Goal: Information Seeking & Learning: Learn about a topic

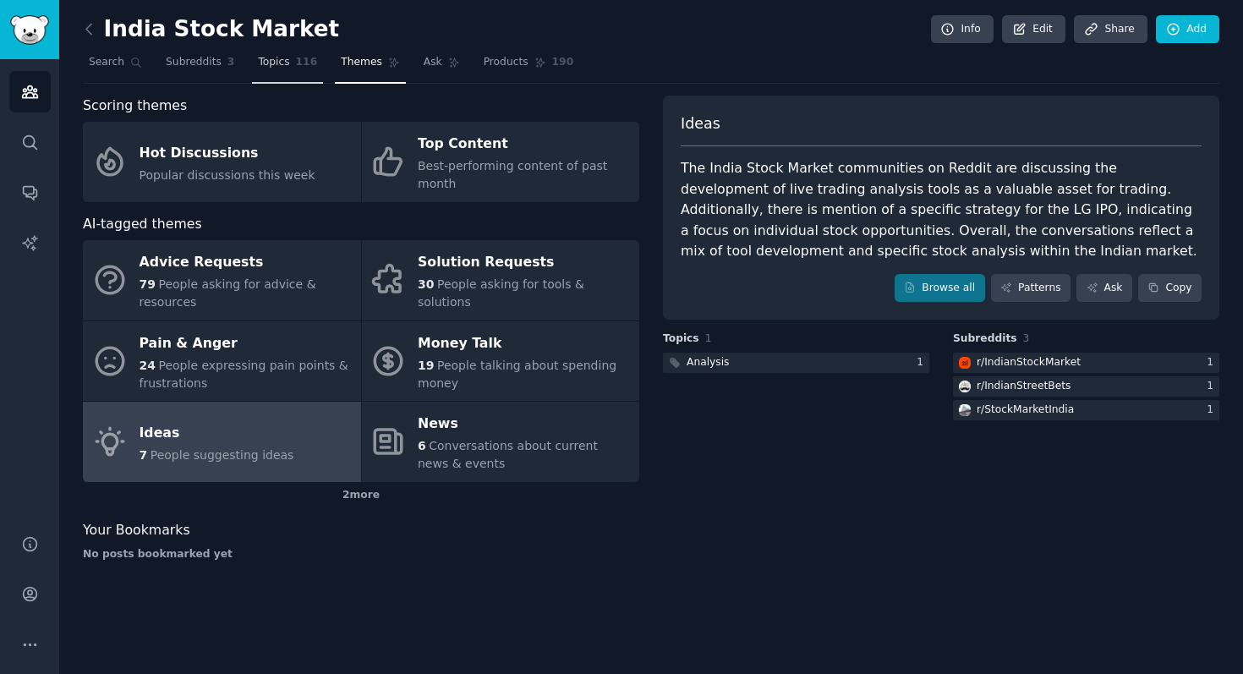
click at [317, 68] on link "Topics 116" at bounding box center [287, 66] width 71 height 35
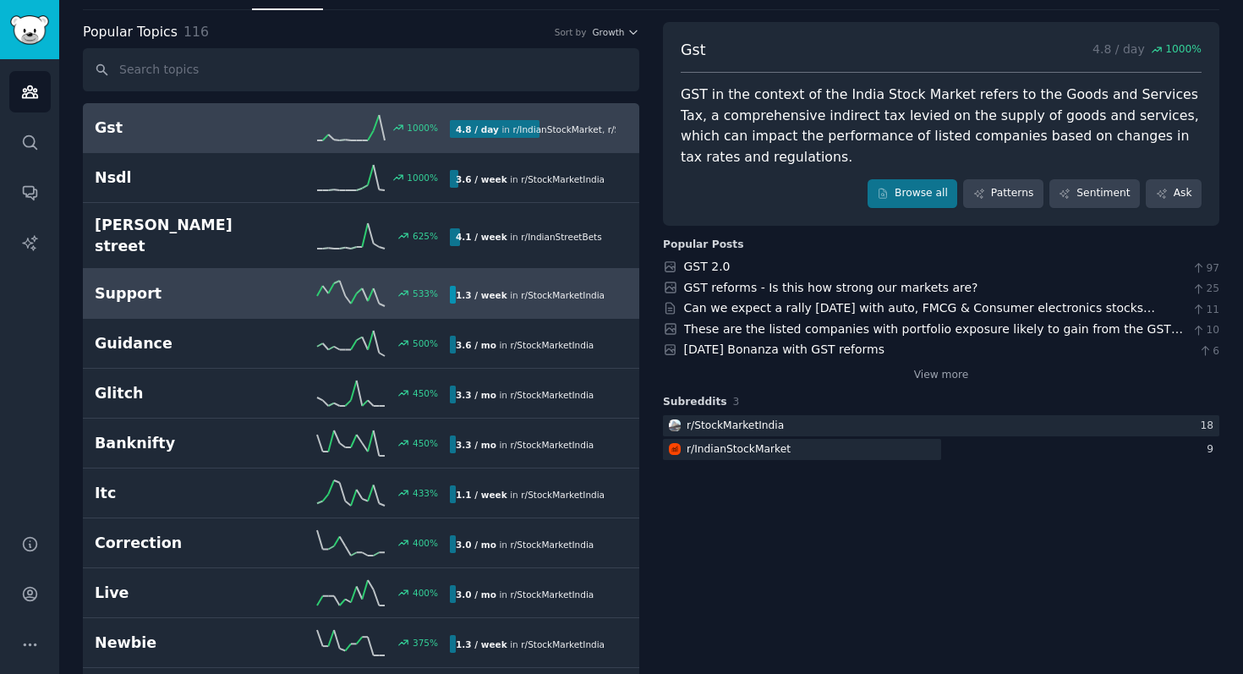
scroll to position [79, 0]
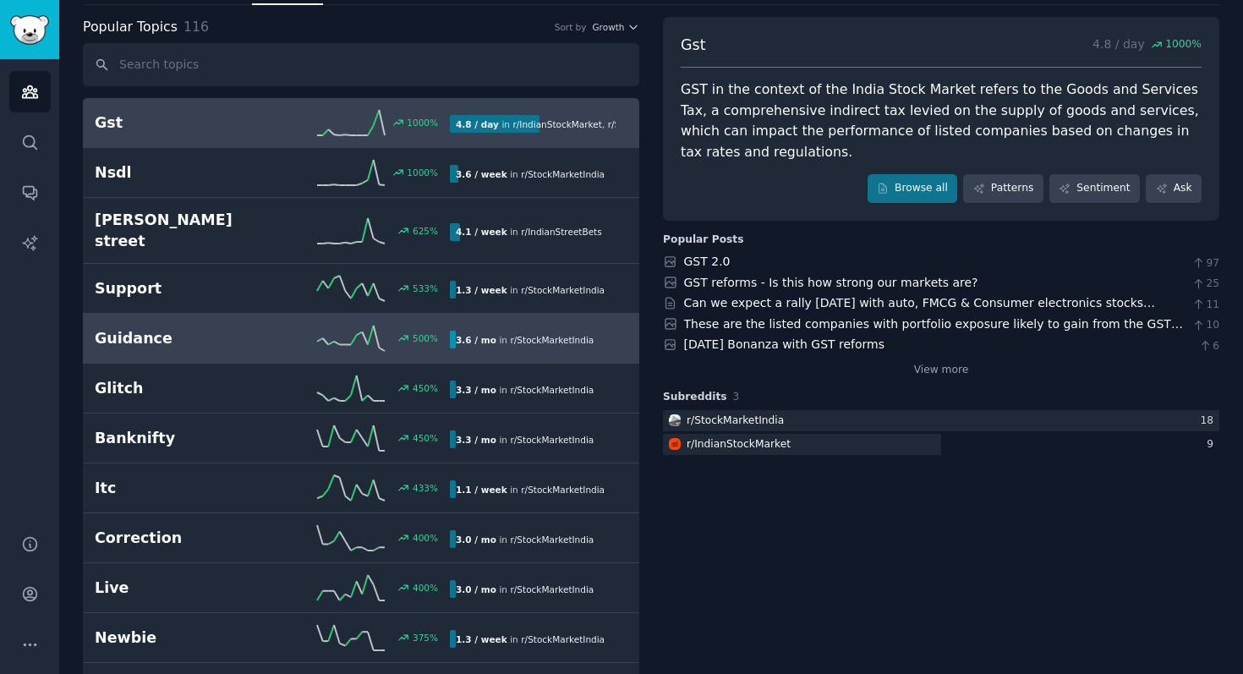
click at [240, 328] on h2 "Guidance" at bounding box center [184, 338] width 178 height 21
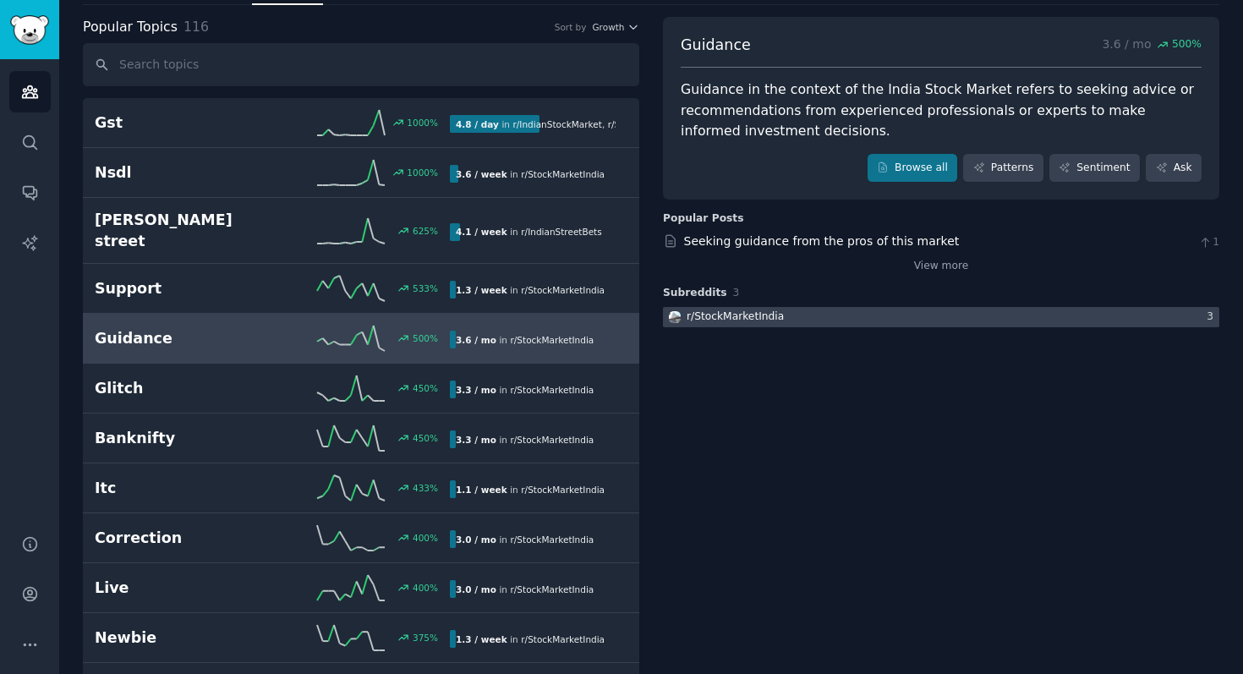
click at [816, 312] on div at bounding box center [941, 317] width 556 height 21
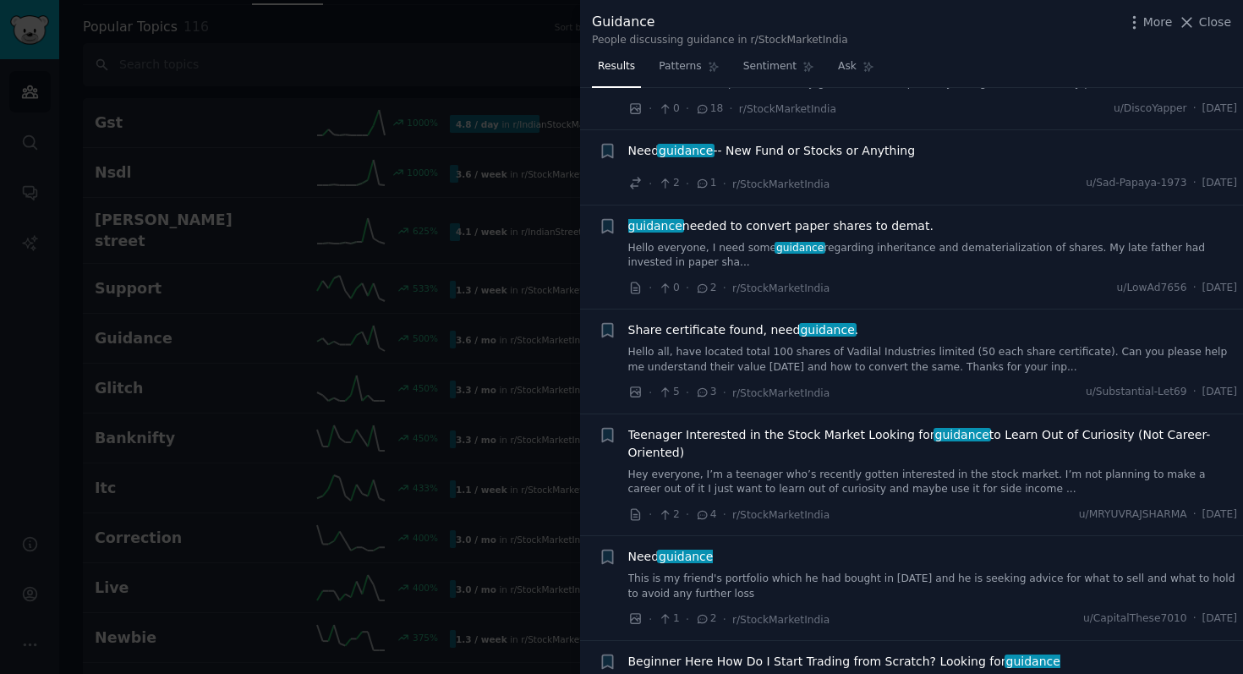
scroll to position [1699, 0]
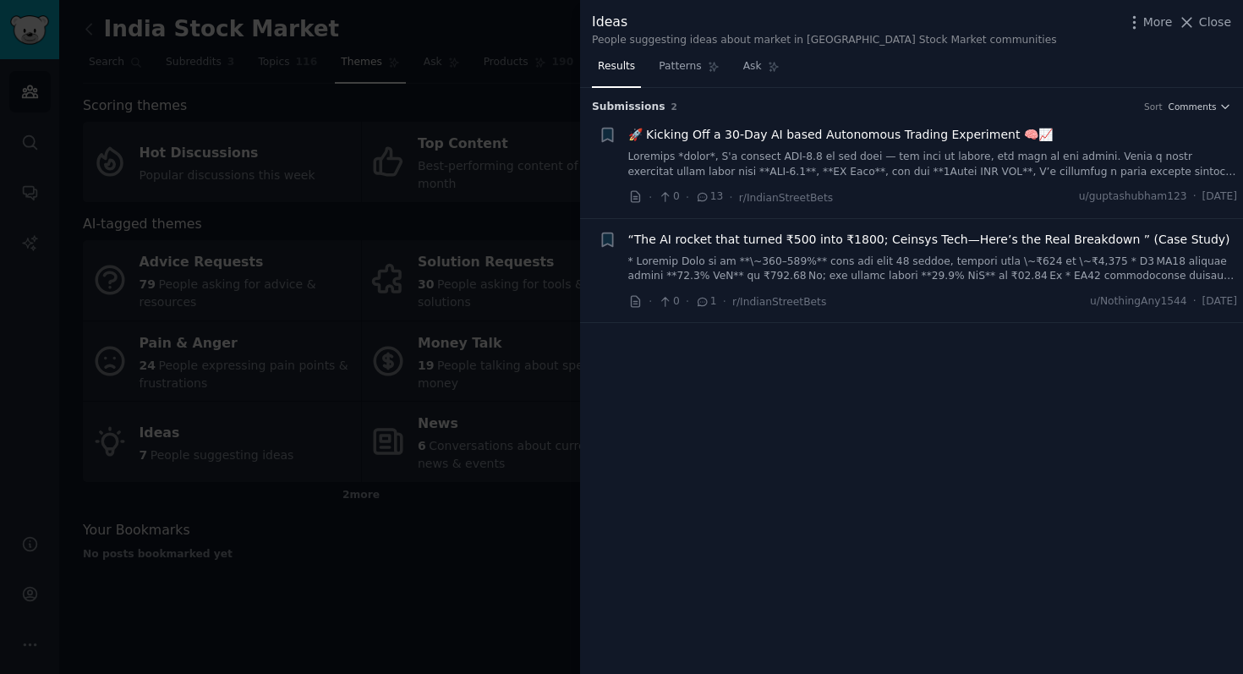
click at [468, 545] on div at bounding box center [621, 337] width 1243 height 674
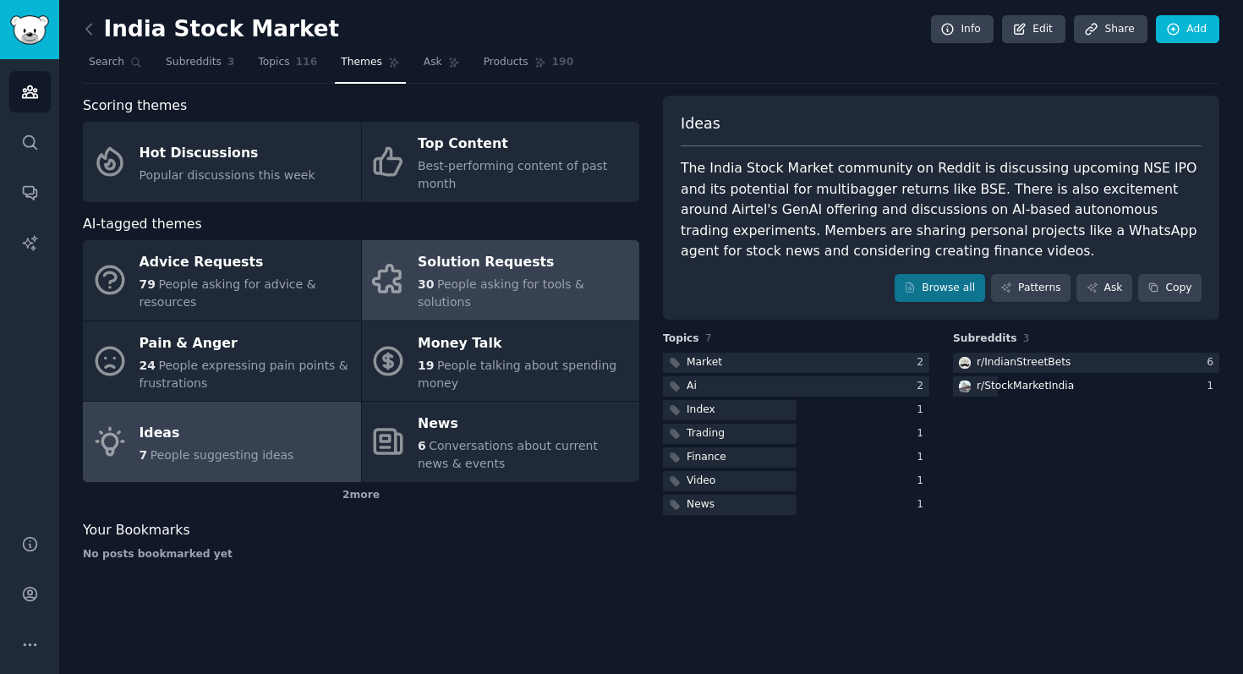
click at [530, 275] on div "Solution Requests" at bounding box center [524, 262] width 213 height 27
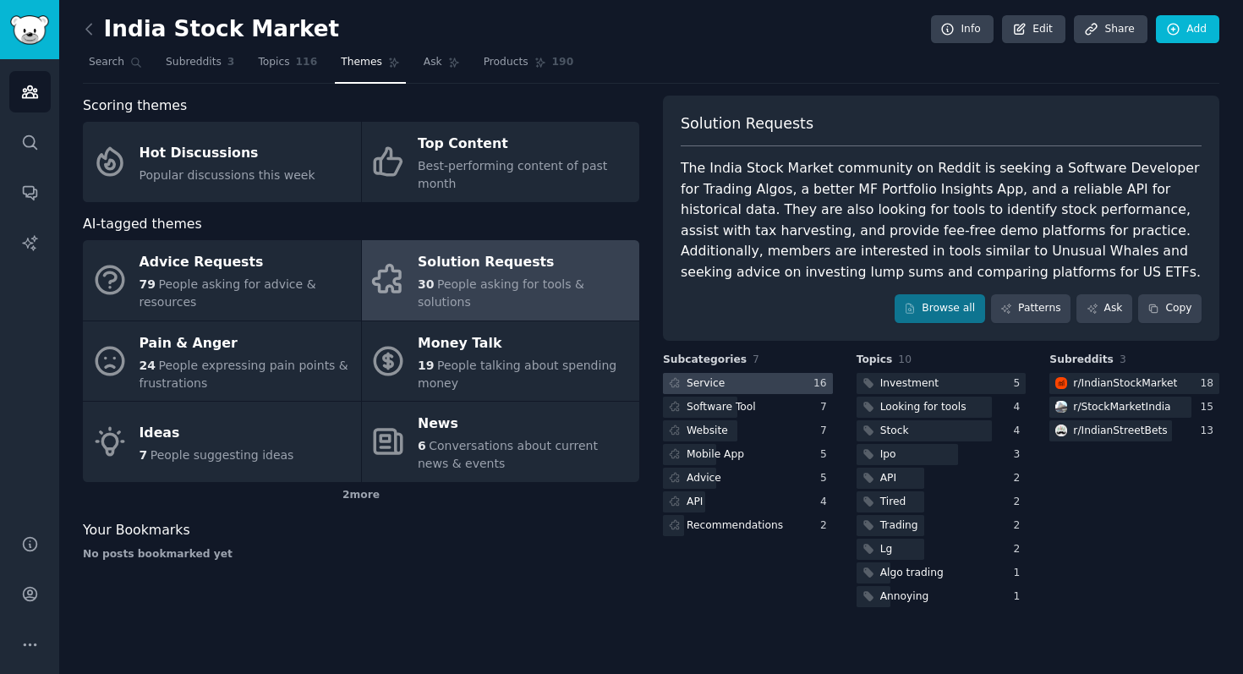
click at [788, 388] on div at bounding box center [748, 383] width 170 height 21
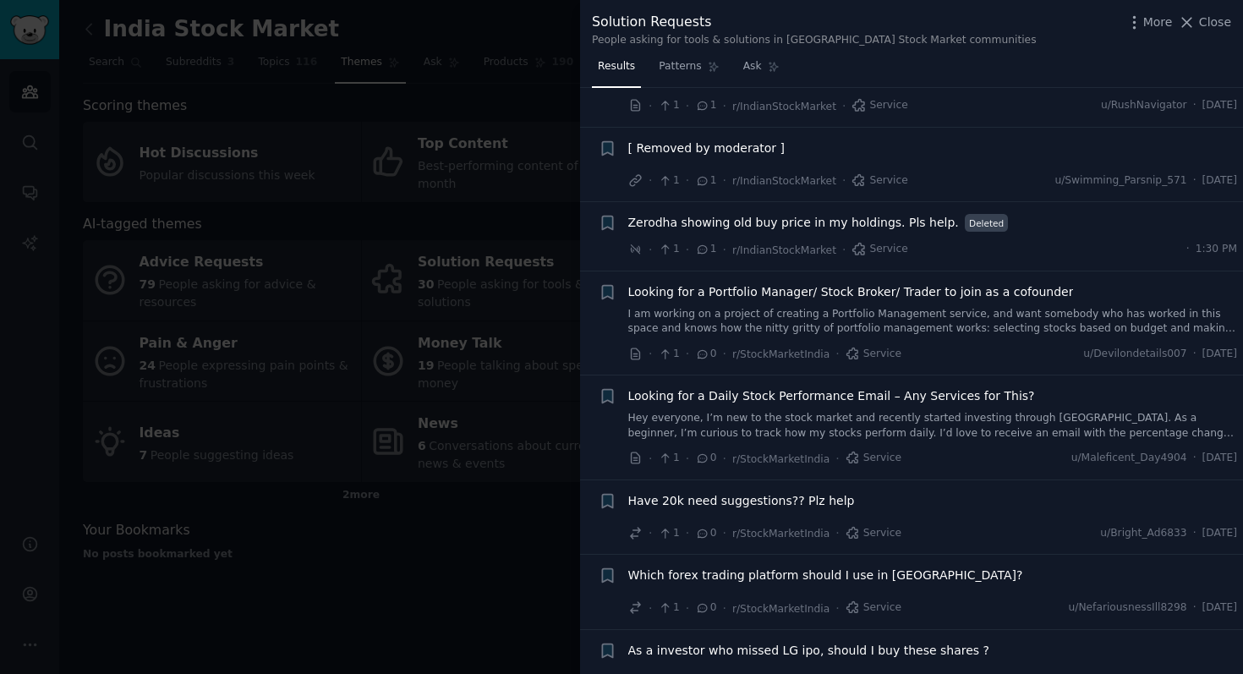
scroll to position [880, 0]
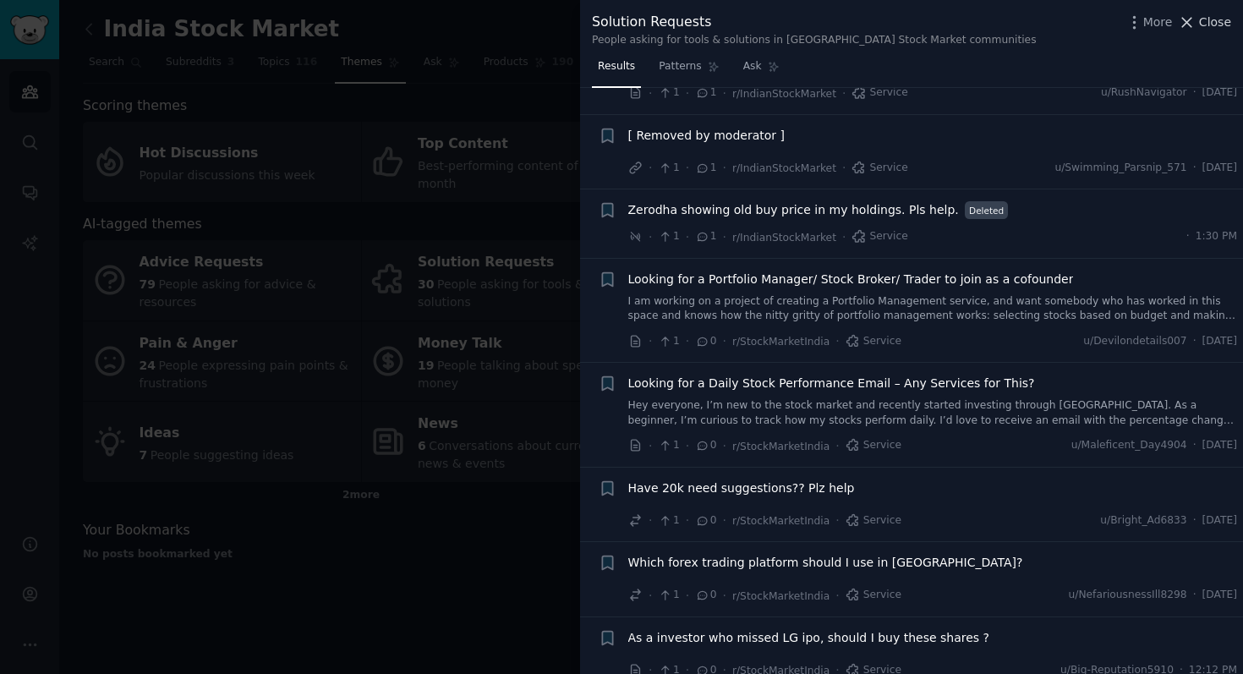
click at [1207, 29] on span "Close" at bounding box center [1215, 23] width 32 height 18
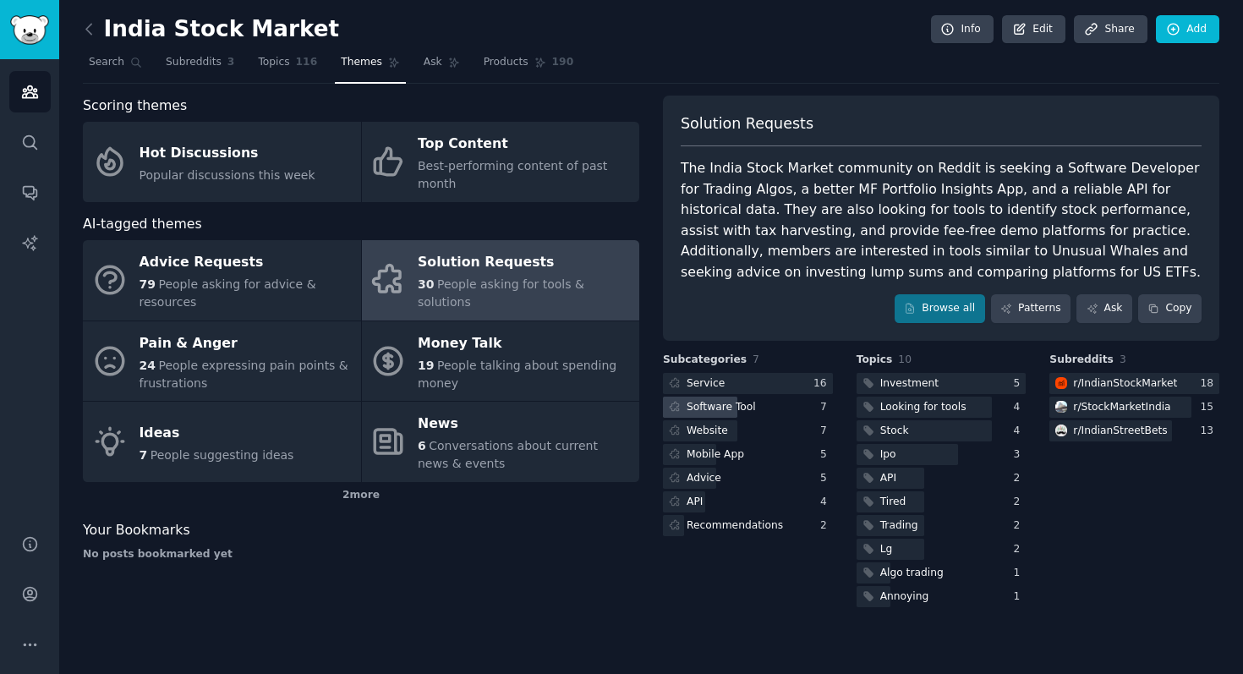
click at [817, 406] on div "Software Tool" at bounding box center [748, 407] width 170 height 21
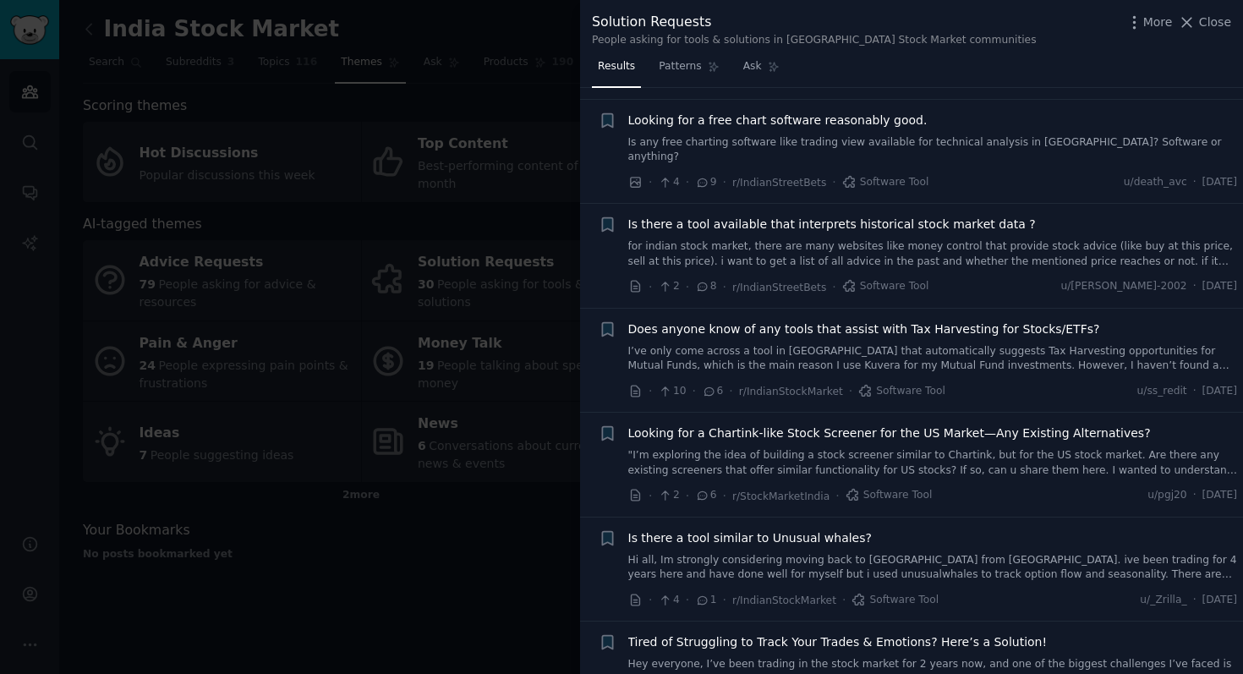
scroll to position [174, 0]
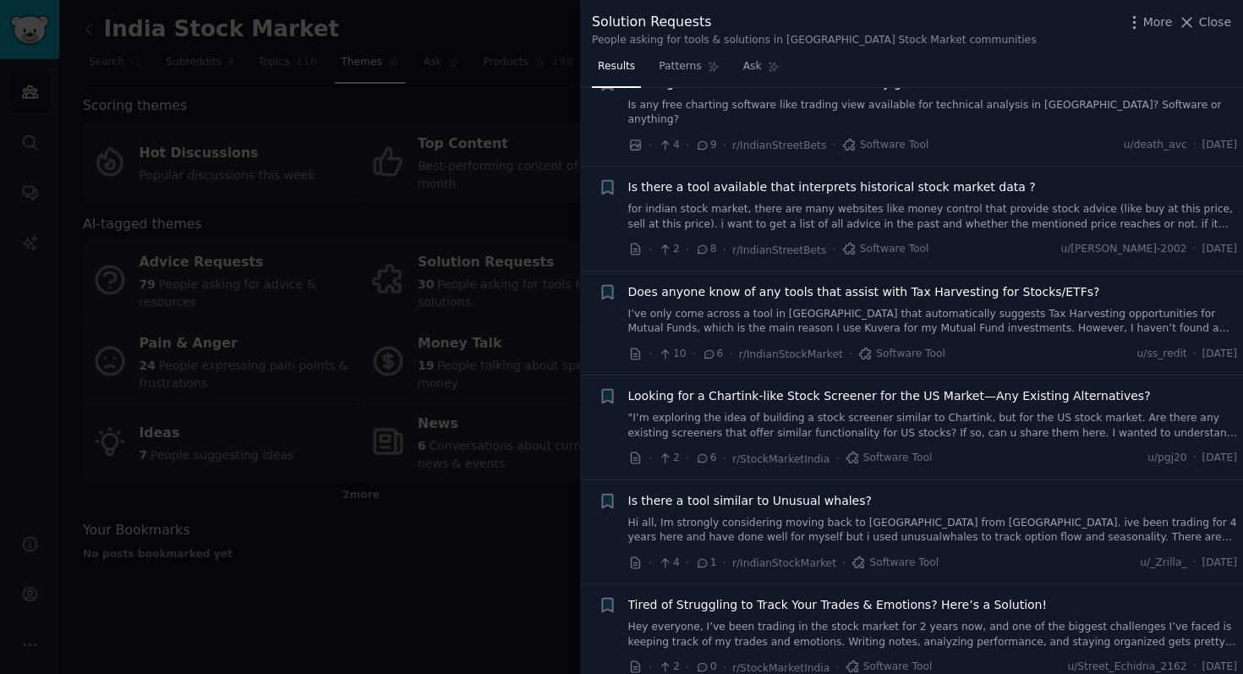
click at [977, 623] on link "Hey everyone, I’ve been trading in the stock market for 2 years now, and one of…" at bounding box center [933, 635] width 610 height 30
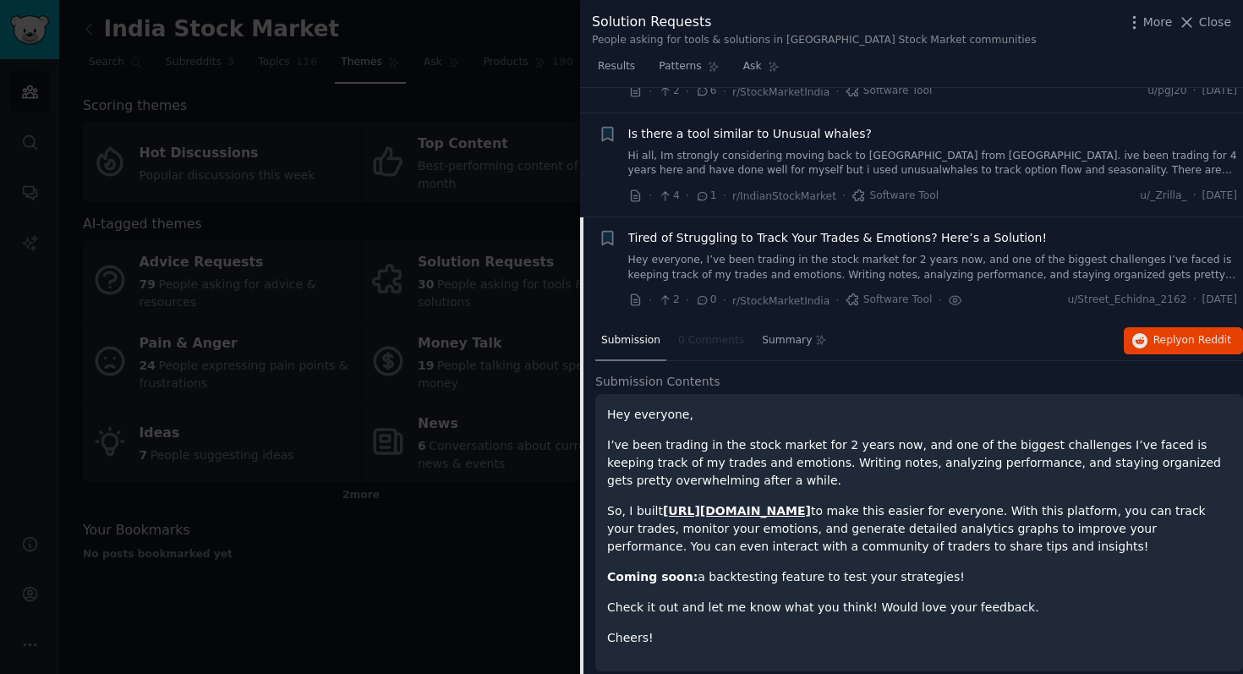
scroll to position [542, 0]
click at [1210, 23] on span "Close" at bounding box center [1215, 23] width 32 height 18
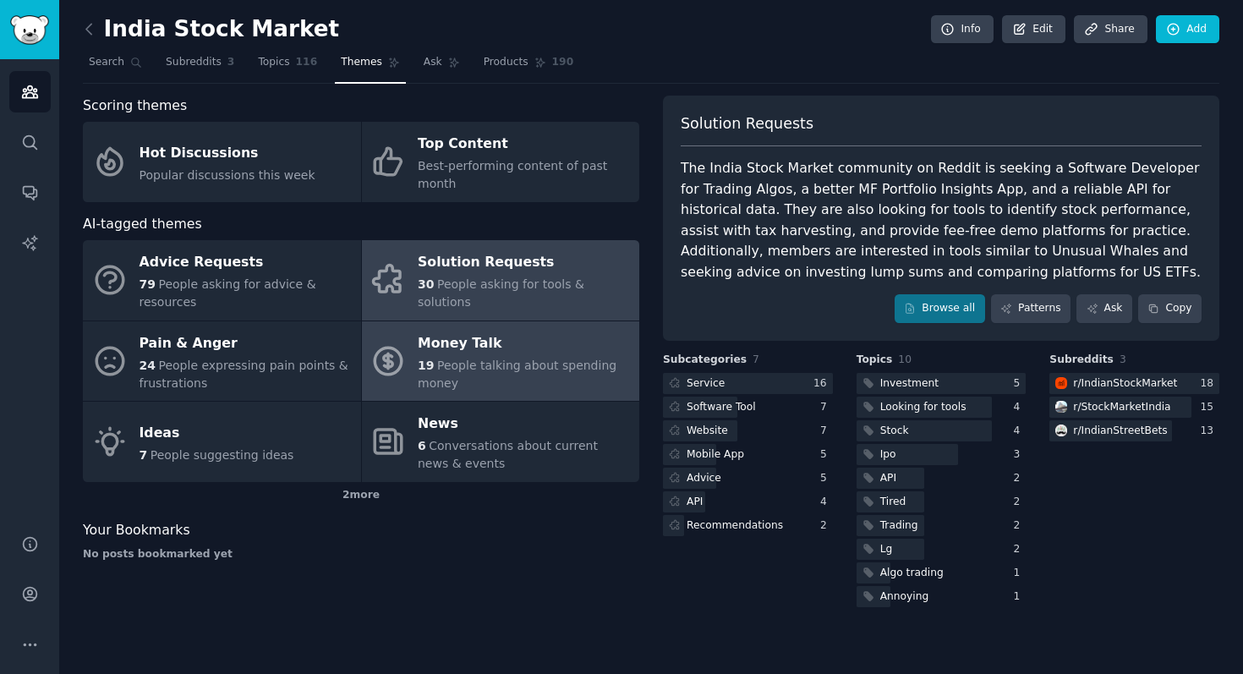
click at [544, 366] on span "People talking about spending money" at bounding box center [517, 373] width 199 height 31
